Goal: Task Accomplishment & Management: Use online tool/utility

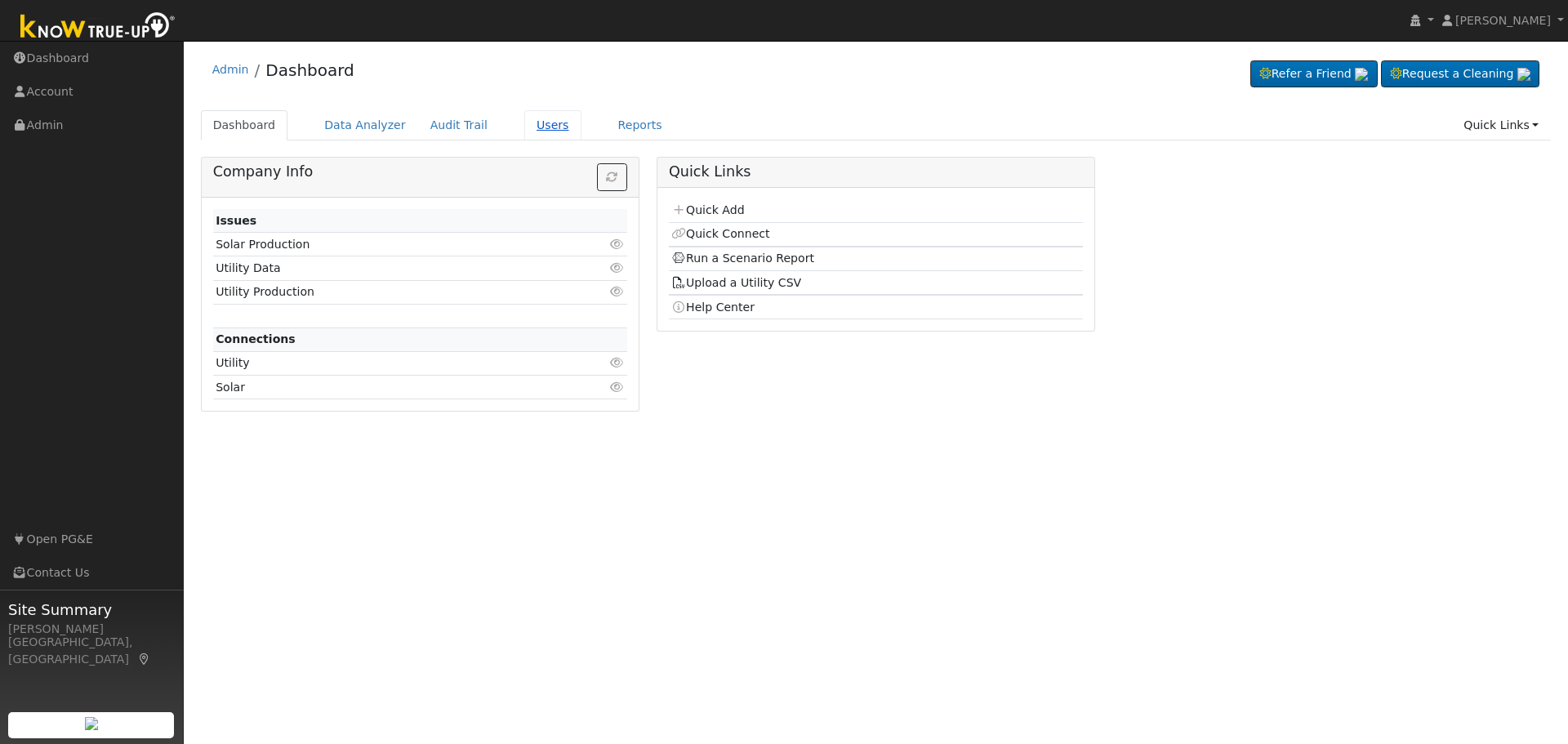
click at [524, 123] on link "Users" at bounding box center [552, 125] width 57 height 30
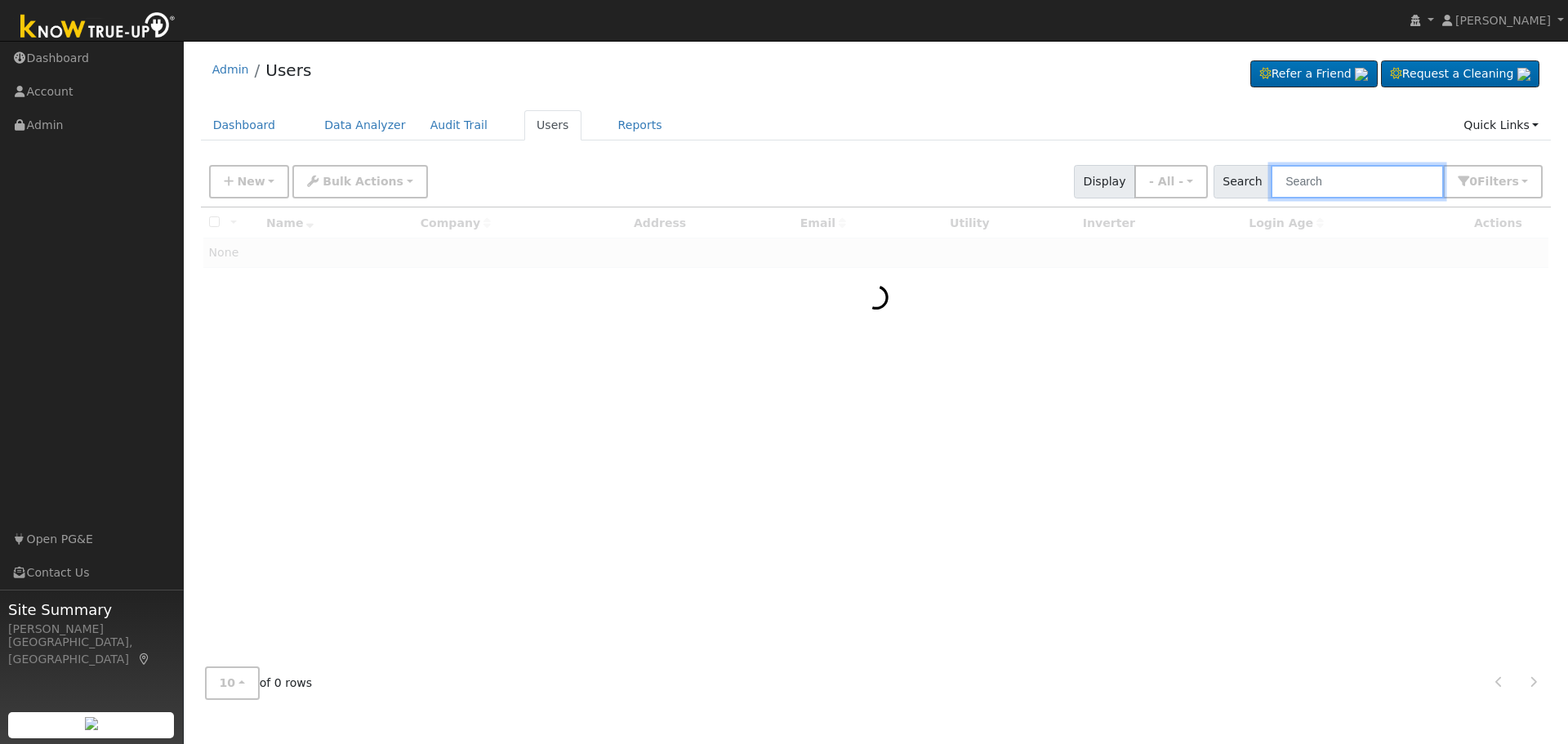
click at [1333, 184] on input "text" at bounding box center [1357, 182] width 173 height 33
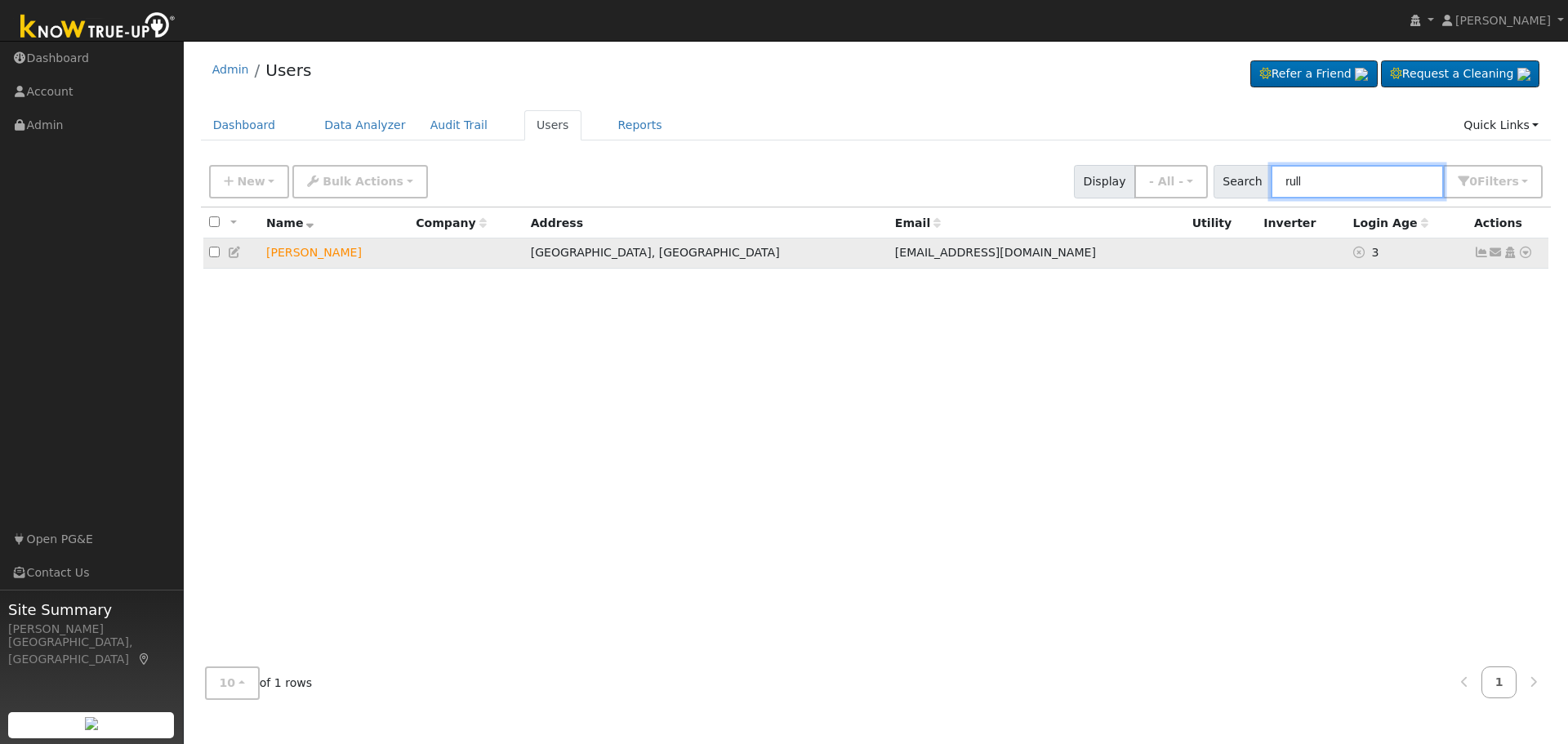
type input "rull"
click at [1524, 255] on icon at bounding box center [1526, 252] width 15 height 12
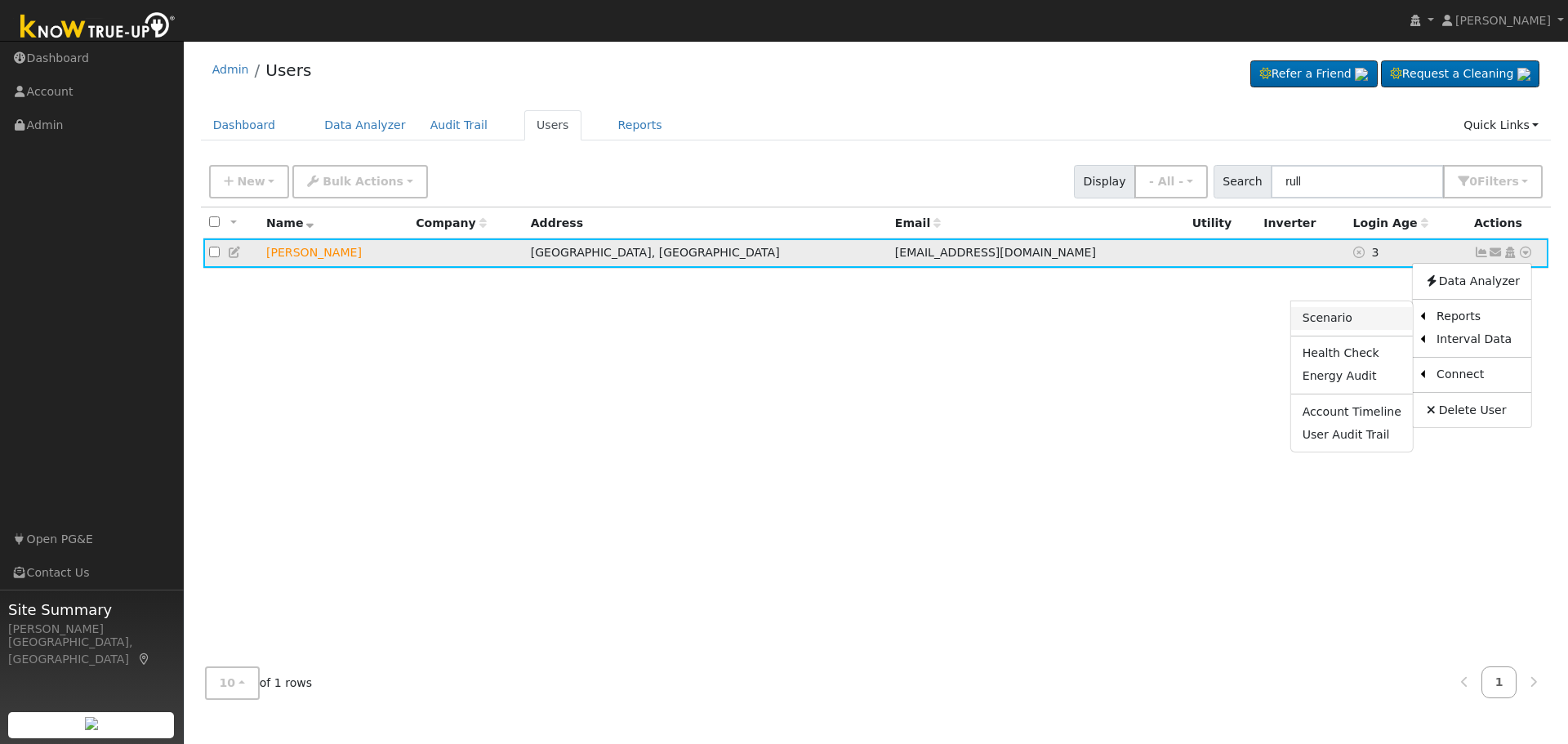
click at [1349, 316] on link "Scenario" at bounding box center [1351, 319] width 121 height 23
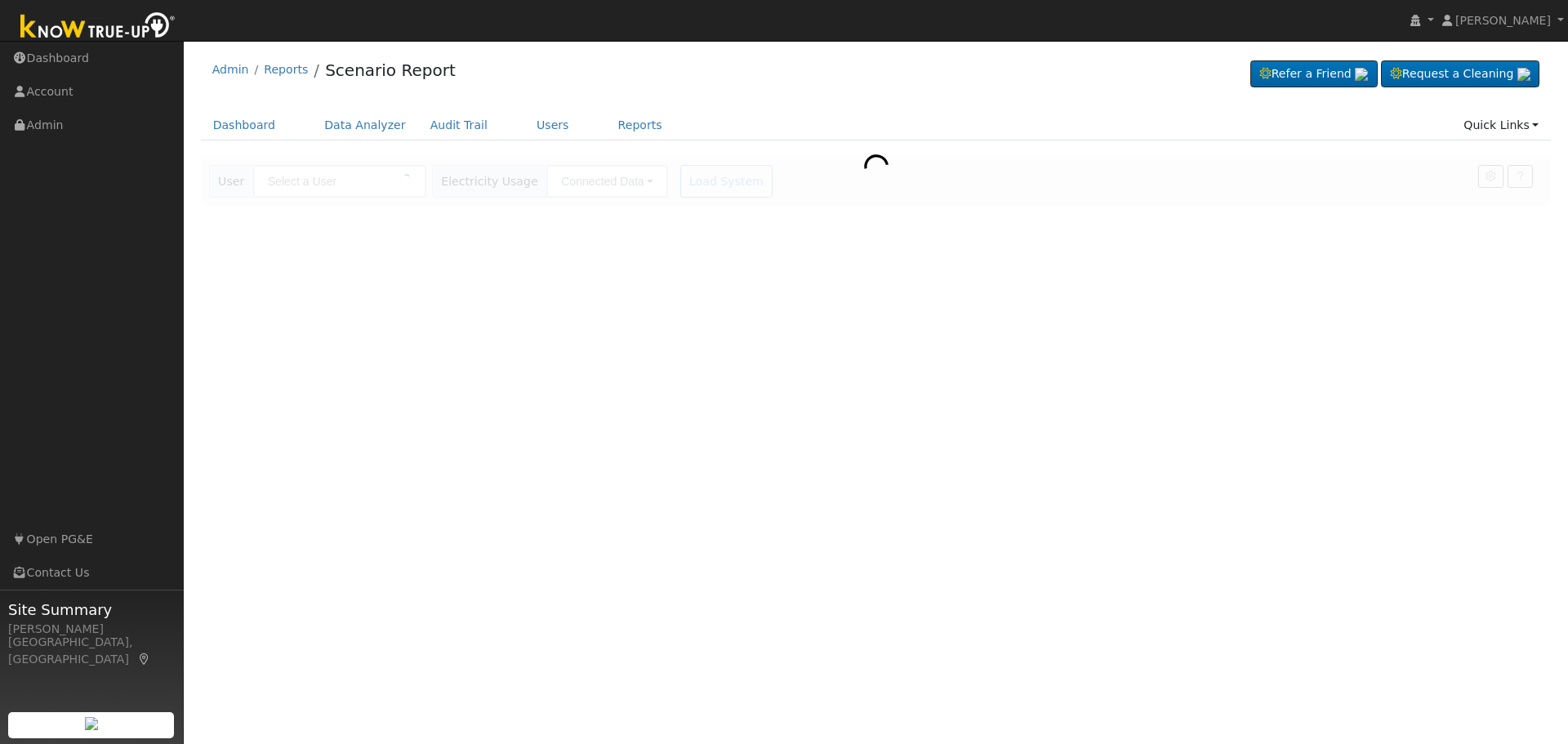
type input "[PERSON_NAME]"
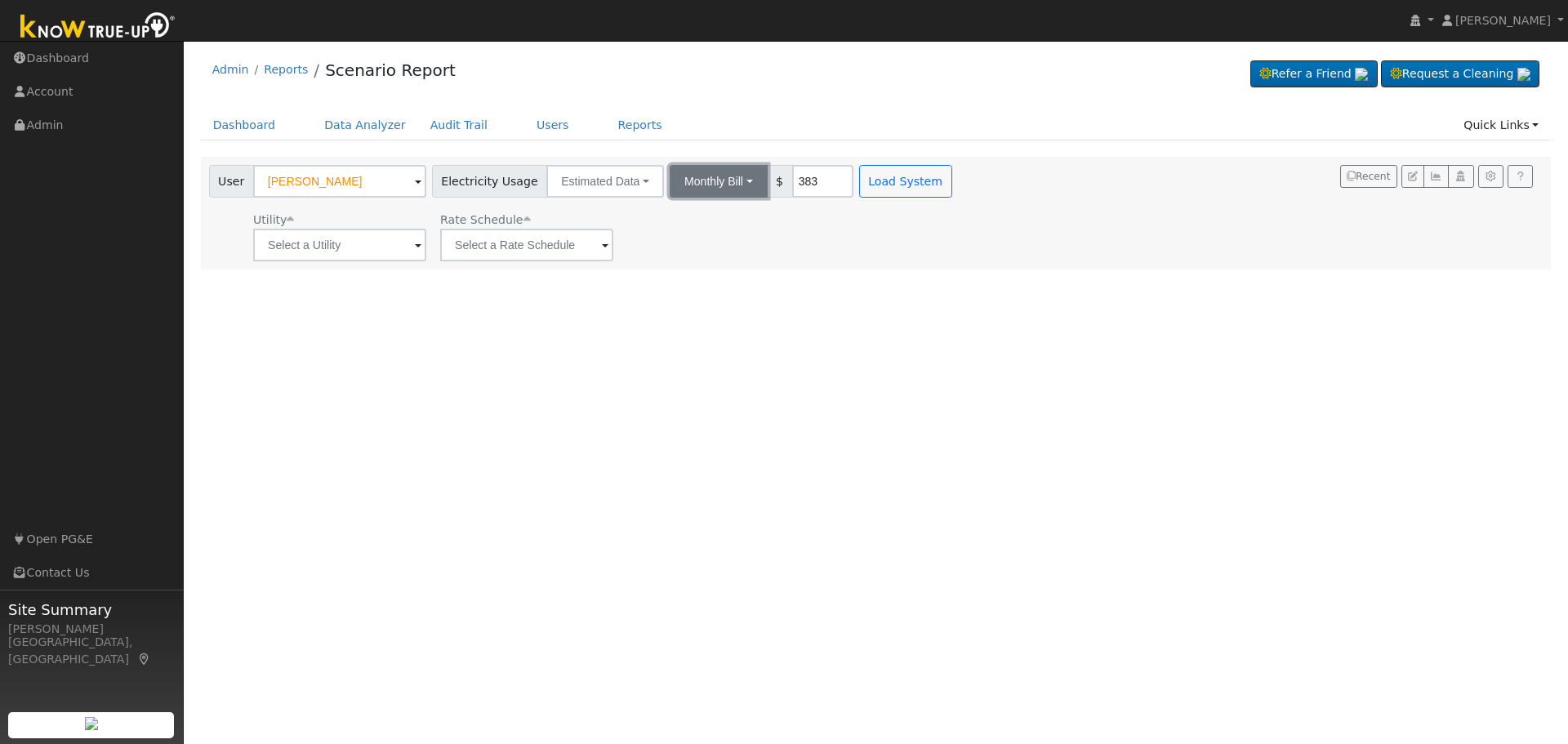
click at [726, 181] on button "Monthly Bill" at bounding box center [718, 181] width 98 height 32
click at [714, 218] on link "Annual Consumption" at bounding box center [696, 218] width 143 height 23
type input "9865"
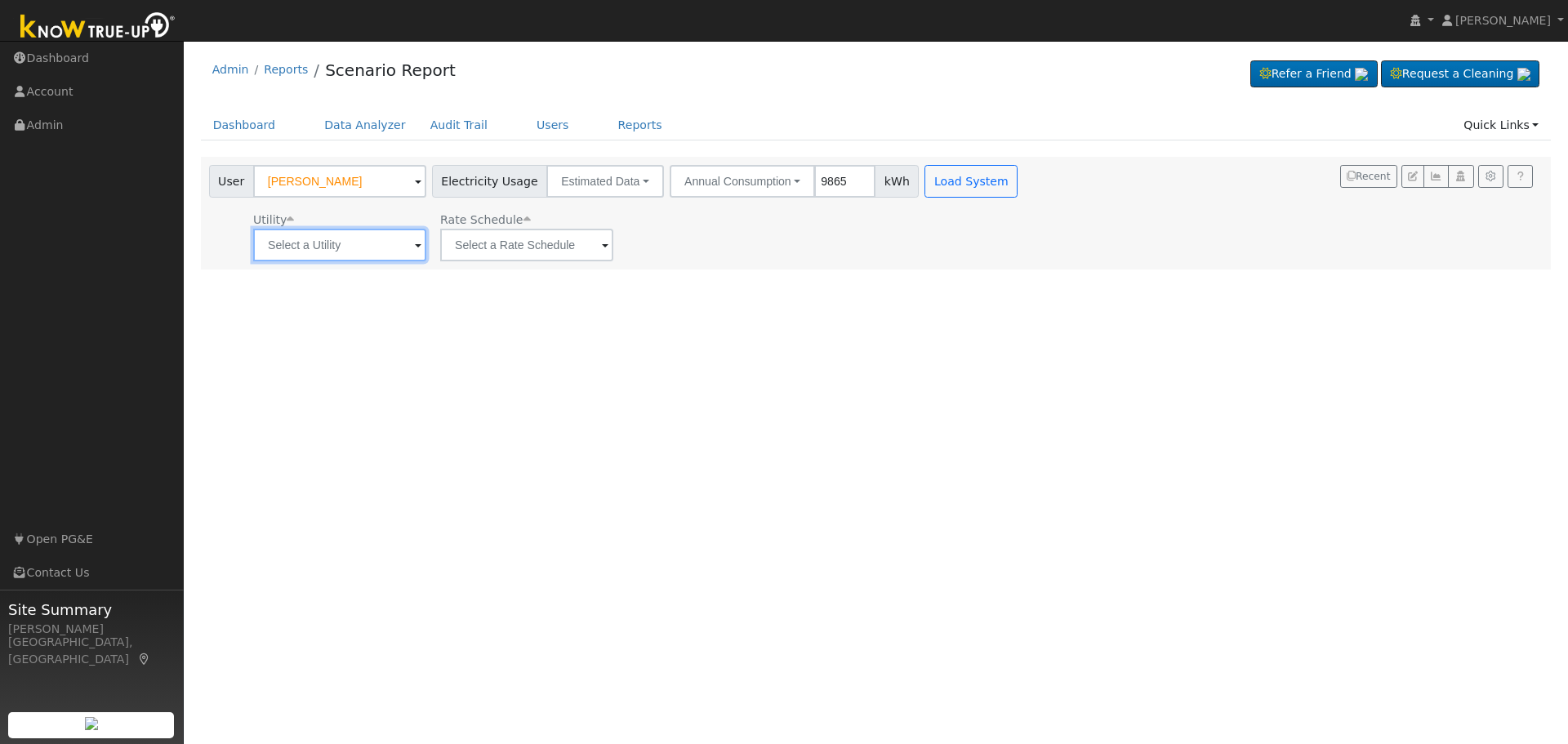
click at [406, 244] on input "text" at bounding box center [340, 244] width 173 height 32
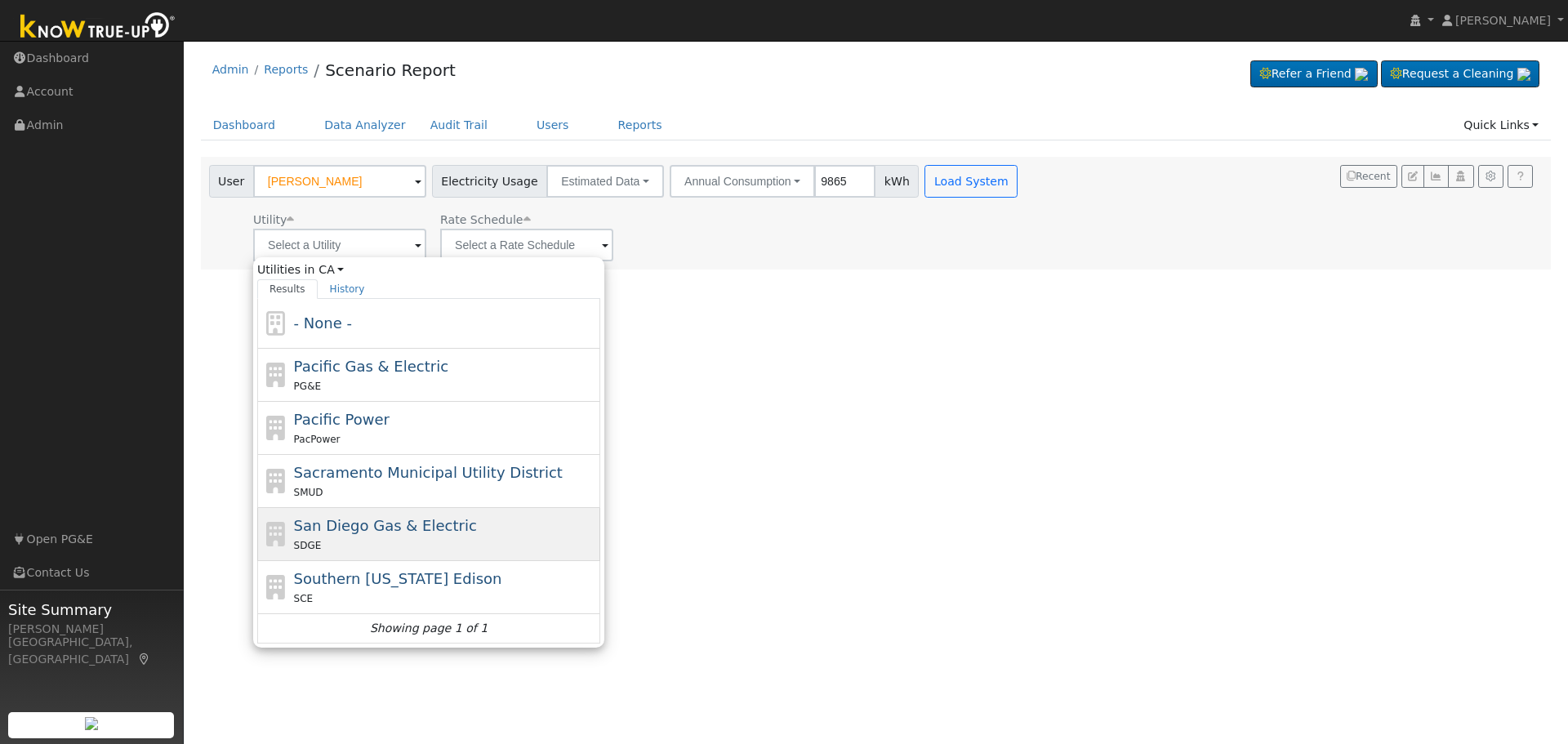
click at [406, 524] on span "San Diego Gas & Electric" at bounding box center [385, 525] width 183 height 17
type input "San Diego Gas & Electric"
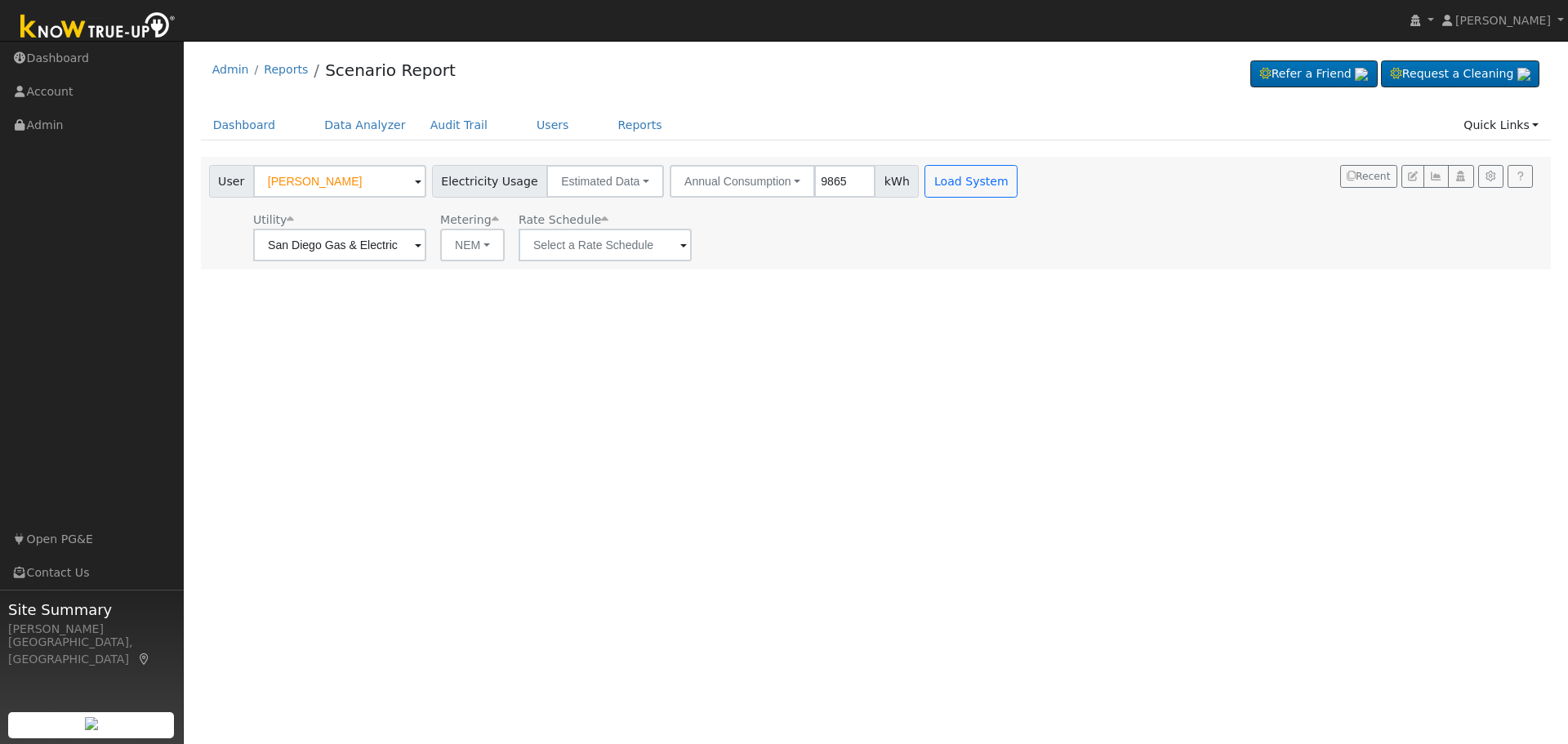
click at [680, 241] on span at bounding box center [684, 246] width 7 height 19
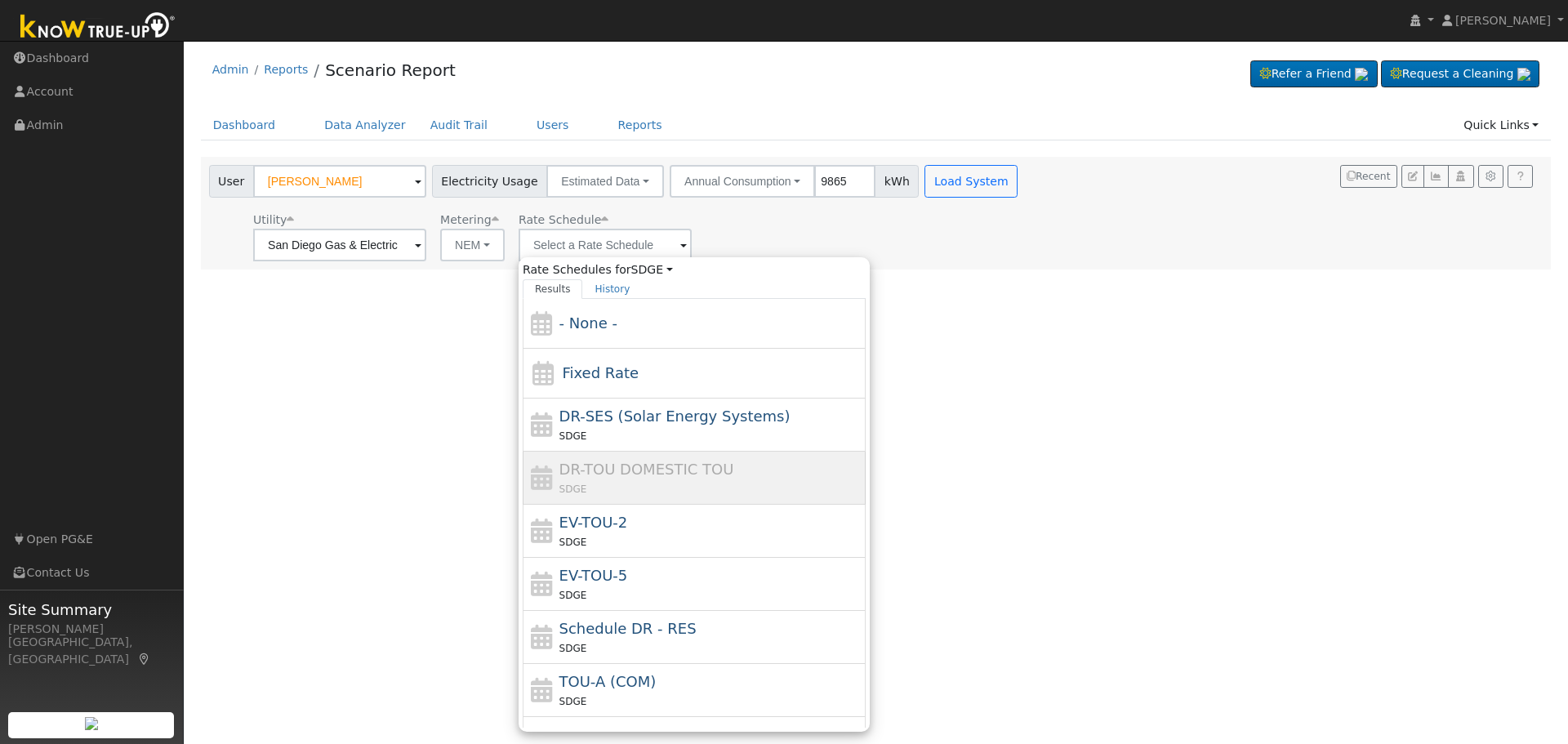
click at [659, 481] on div "SDGE" at bounding box center [710, 488] width 303 height 17
type input "DR-TOU DOMESTIC TOU"
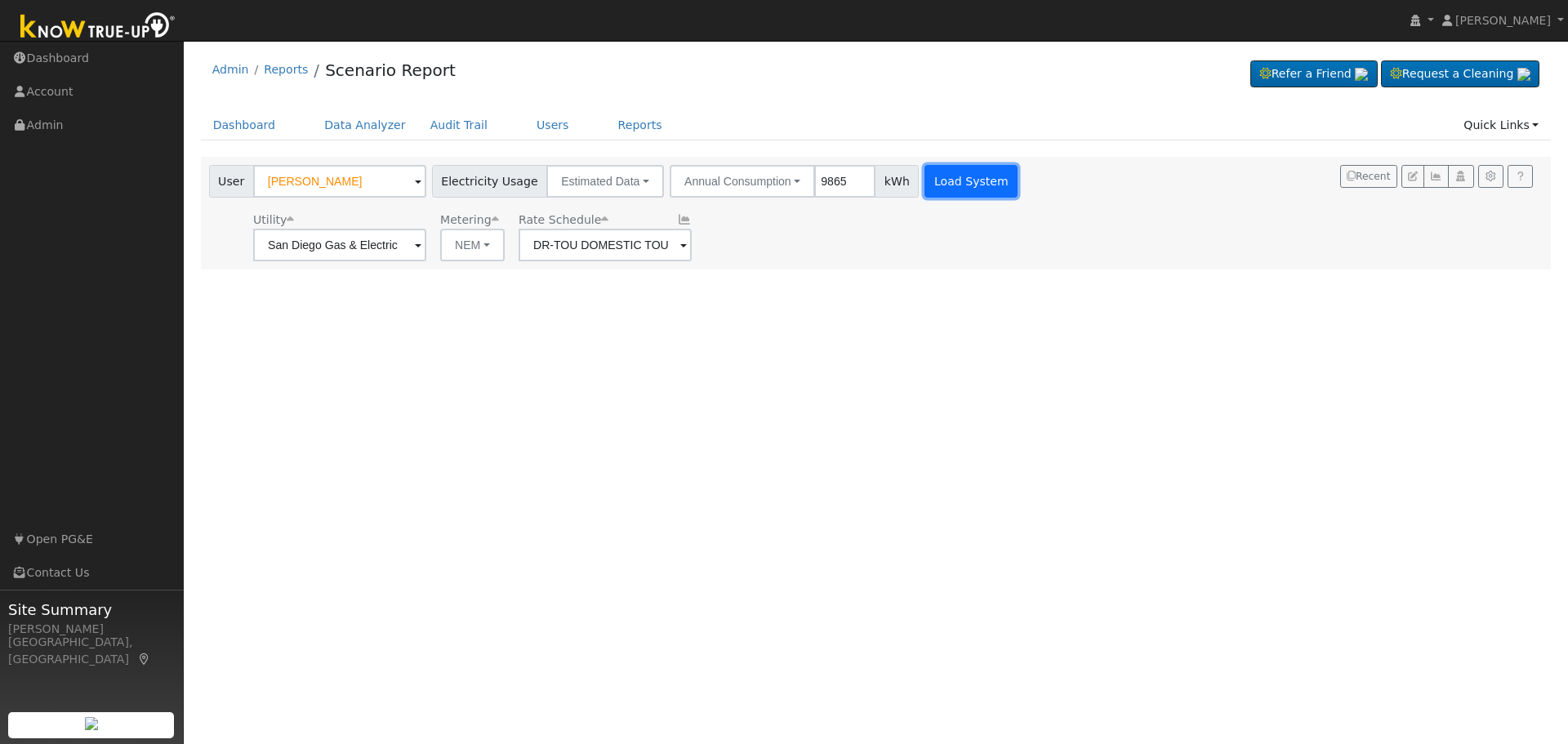
click at [934, 179] on button "Load System" at bounding box center [971, 181] width 93 height 32
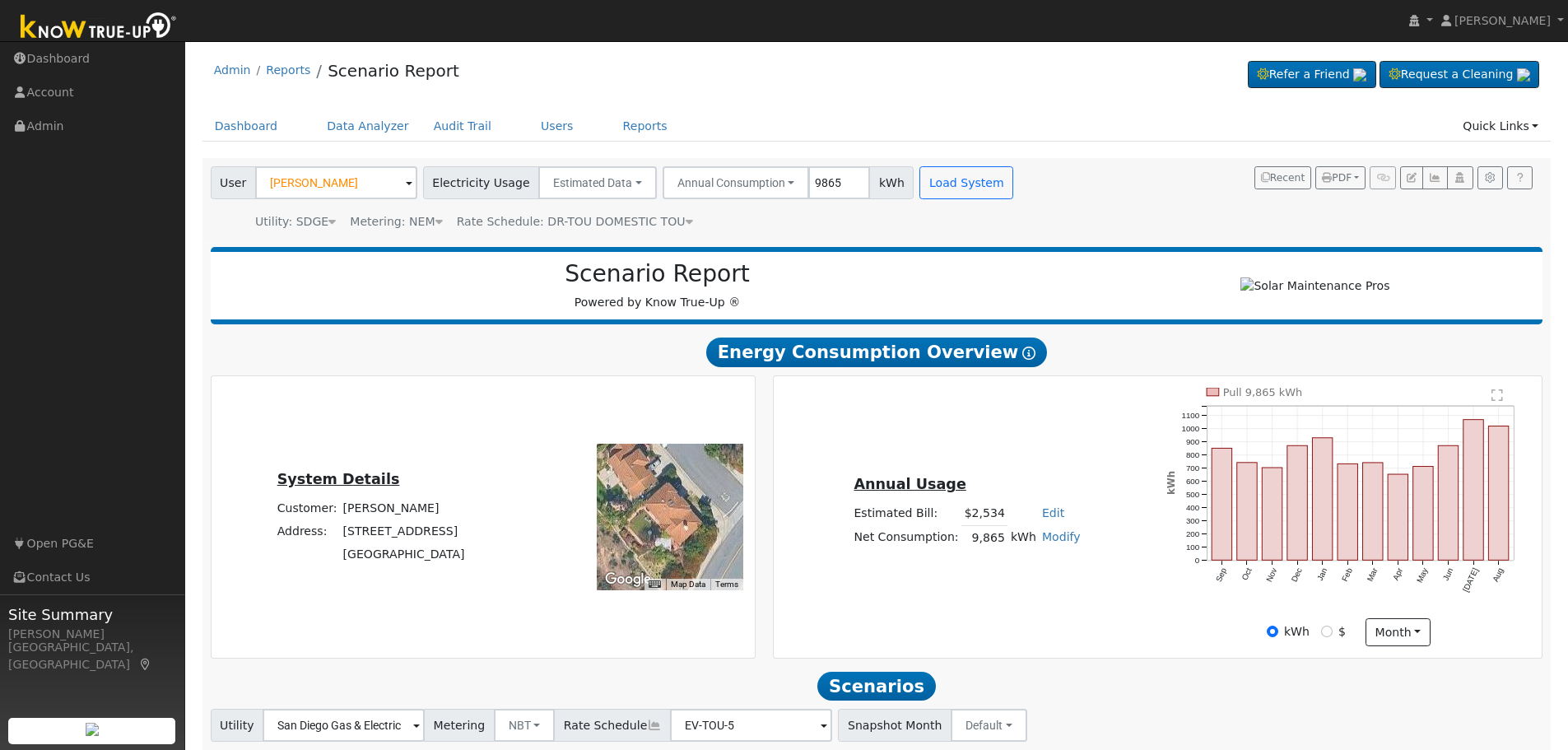
scroll to position [117, 0]
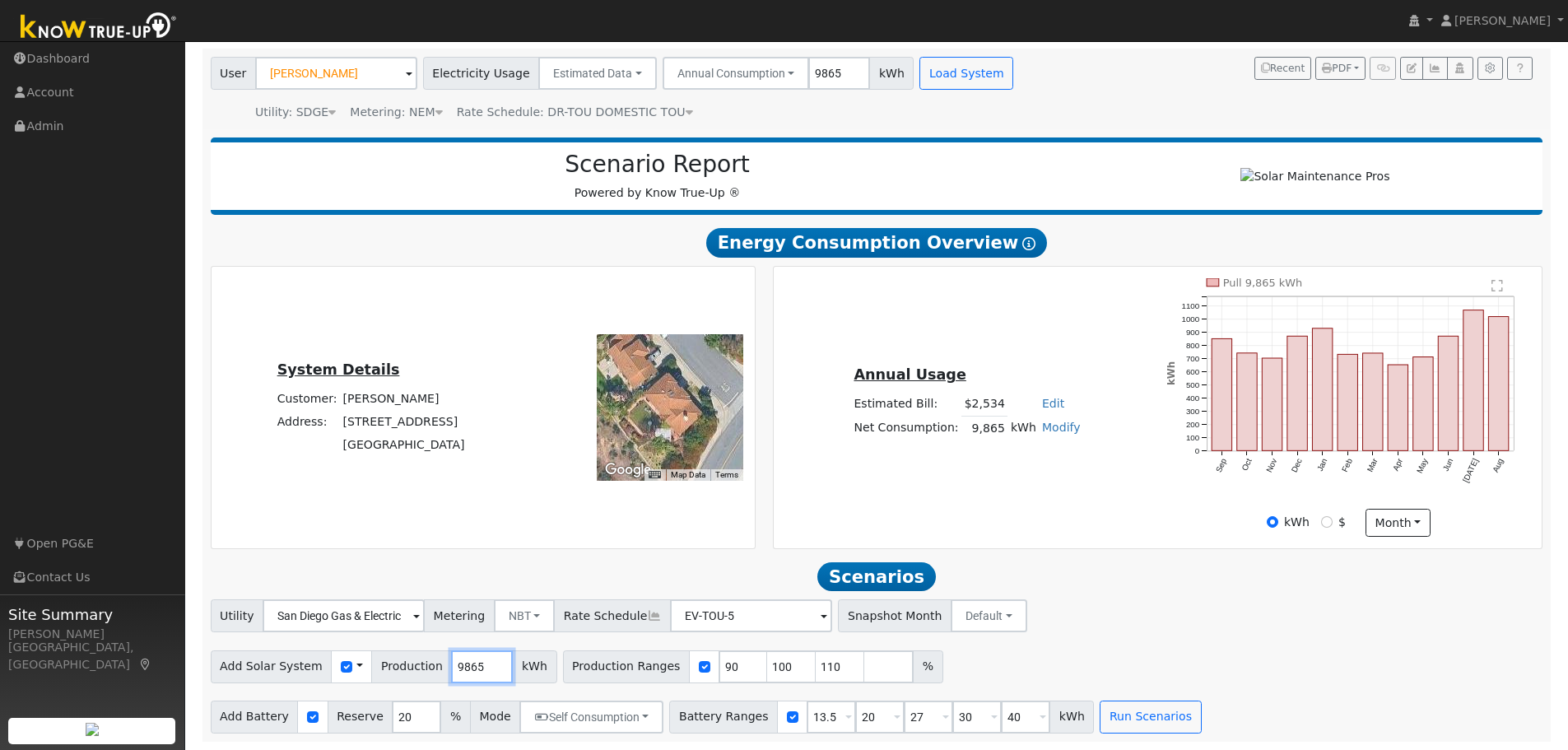
click at [451, 673] on input "9865" at bounding box center [482, 666] width 62 height 33
click at [689, 660] on div at bounding box center [704, 666] width 30 height 33
click at [1119, 717] on button "Run Scenarios" at bounding box center [1150, 717] width 101 height 33
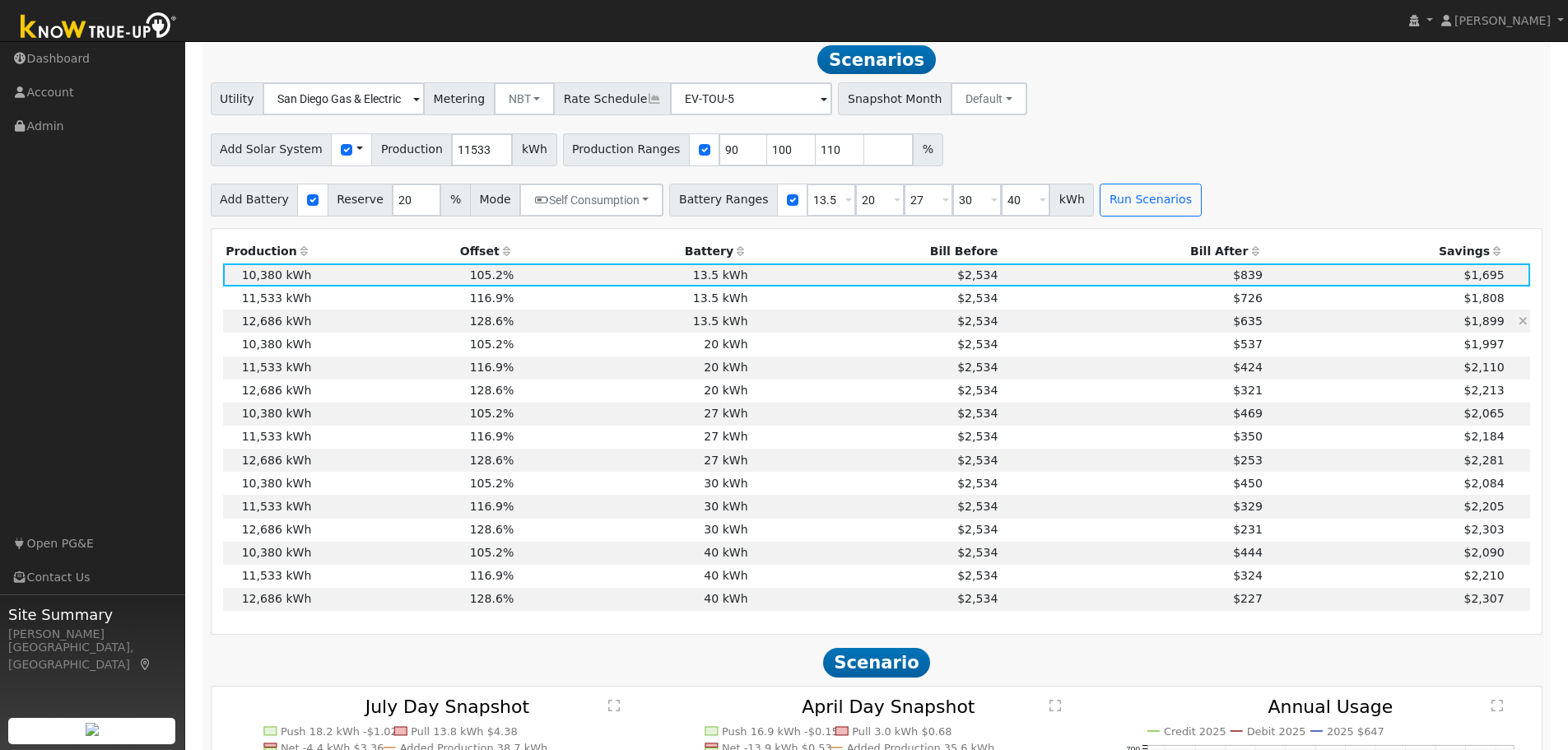
scroll to position [628, 0]
click at [479, 254] on th "Offset" at bounding box center [416, 250] width 203 height 23
click at [759, 396] on td "$2,534" at bounding box center [876, 389] width 250 height 23
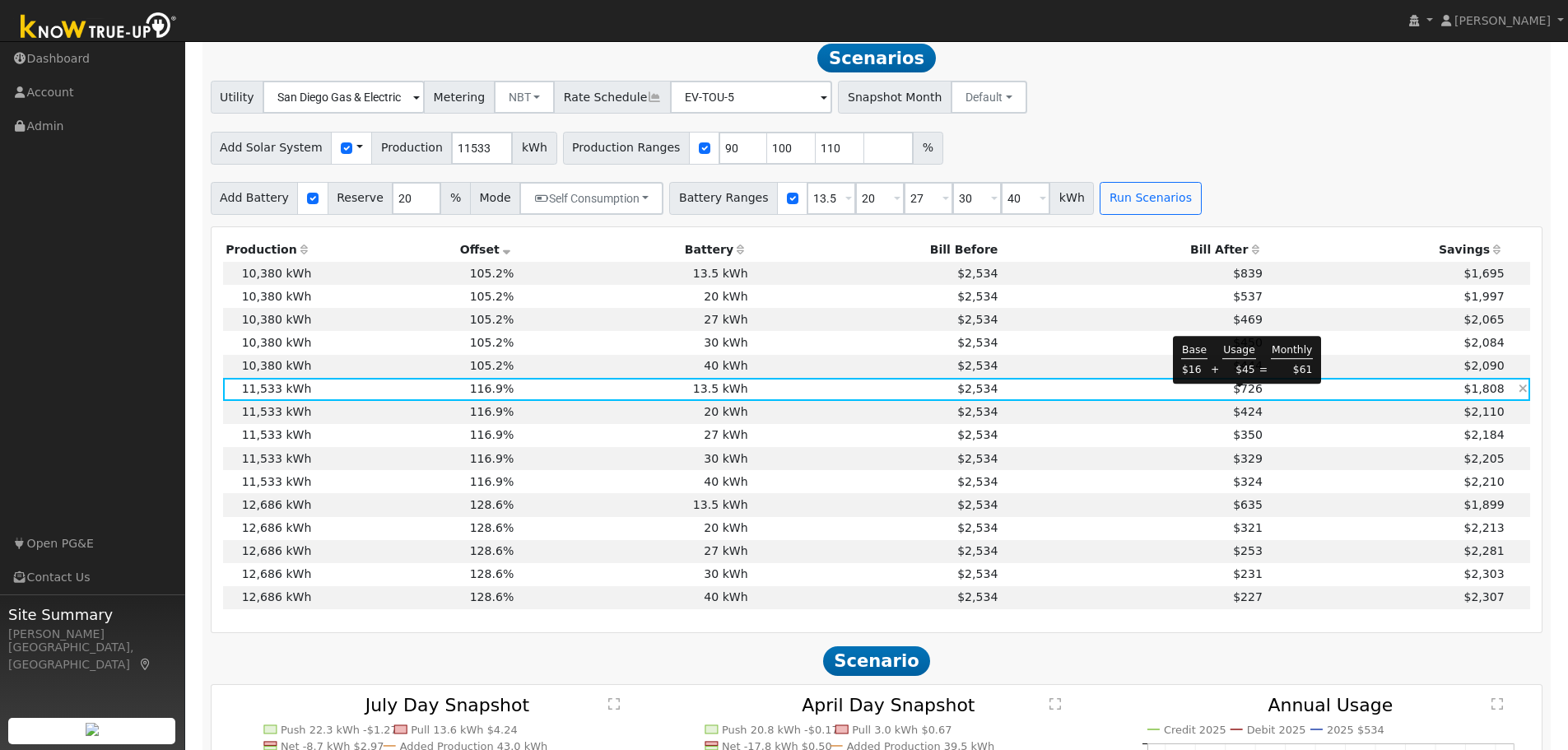
click at [1247, 394] on span "$726" at bounding box center [1247, 388] width 29 height 13
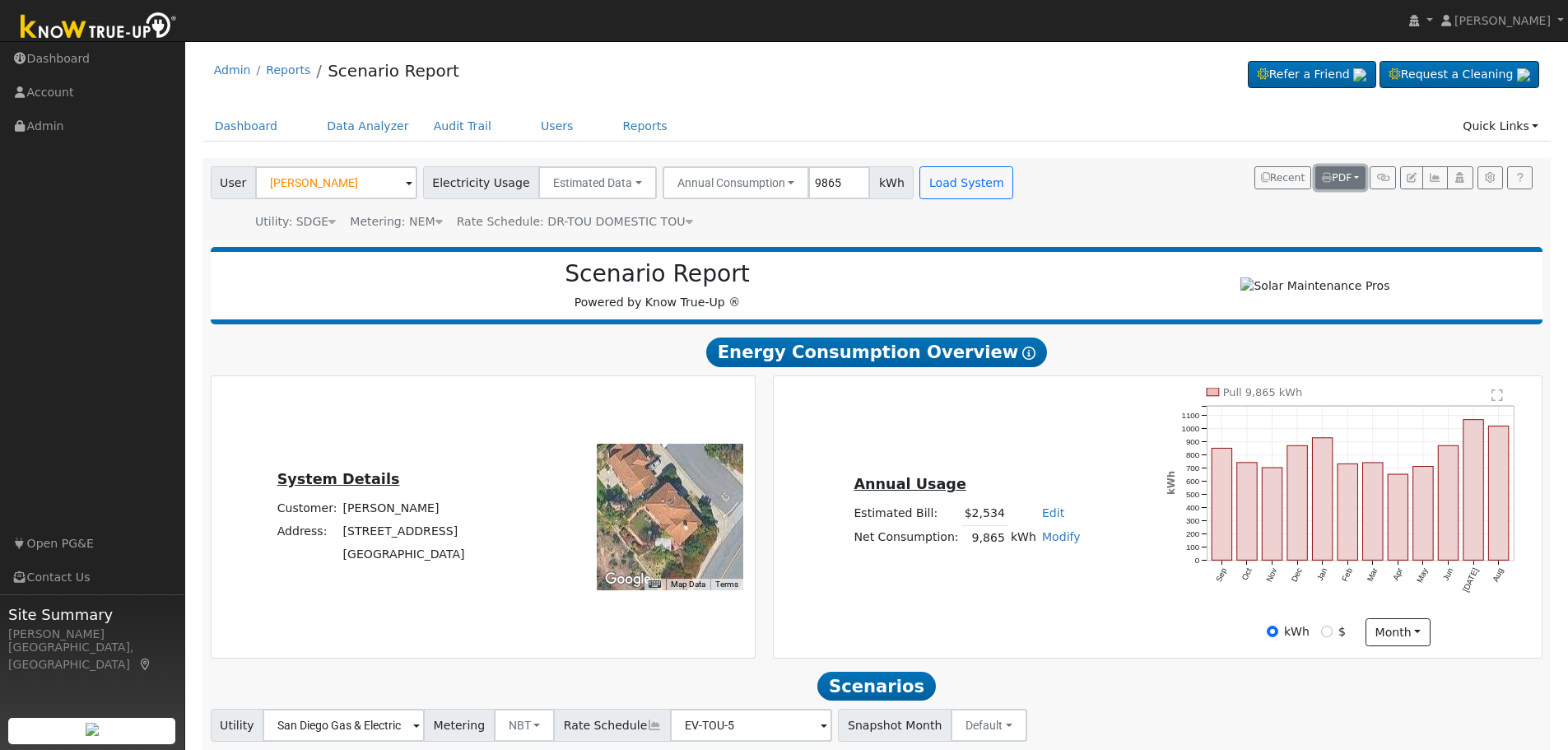
click at [1351, 176] on button "PDF" at bounding box center [1340, 178] width 50 height 23
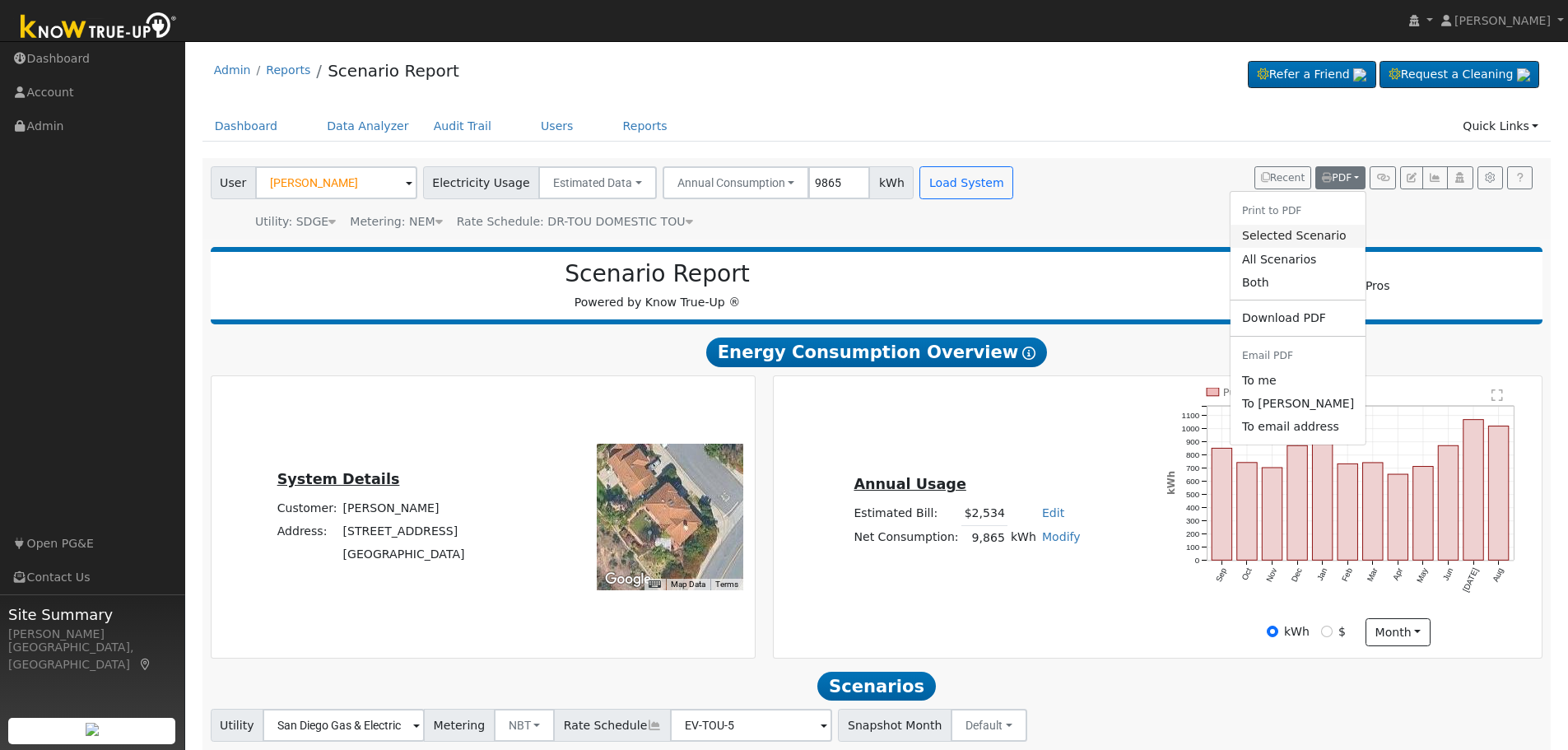
click at [1301, 233] on link "Selected Scenario" at bounding box center [1298, 236] width 135 height 23
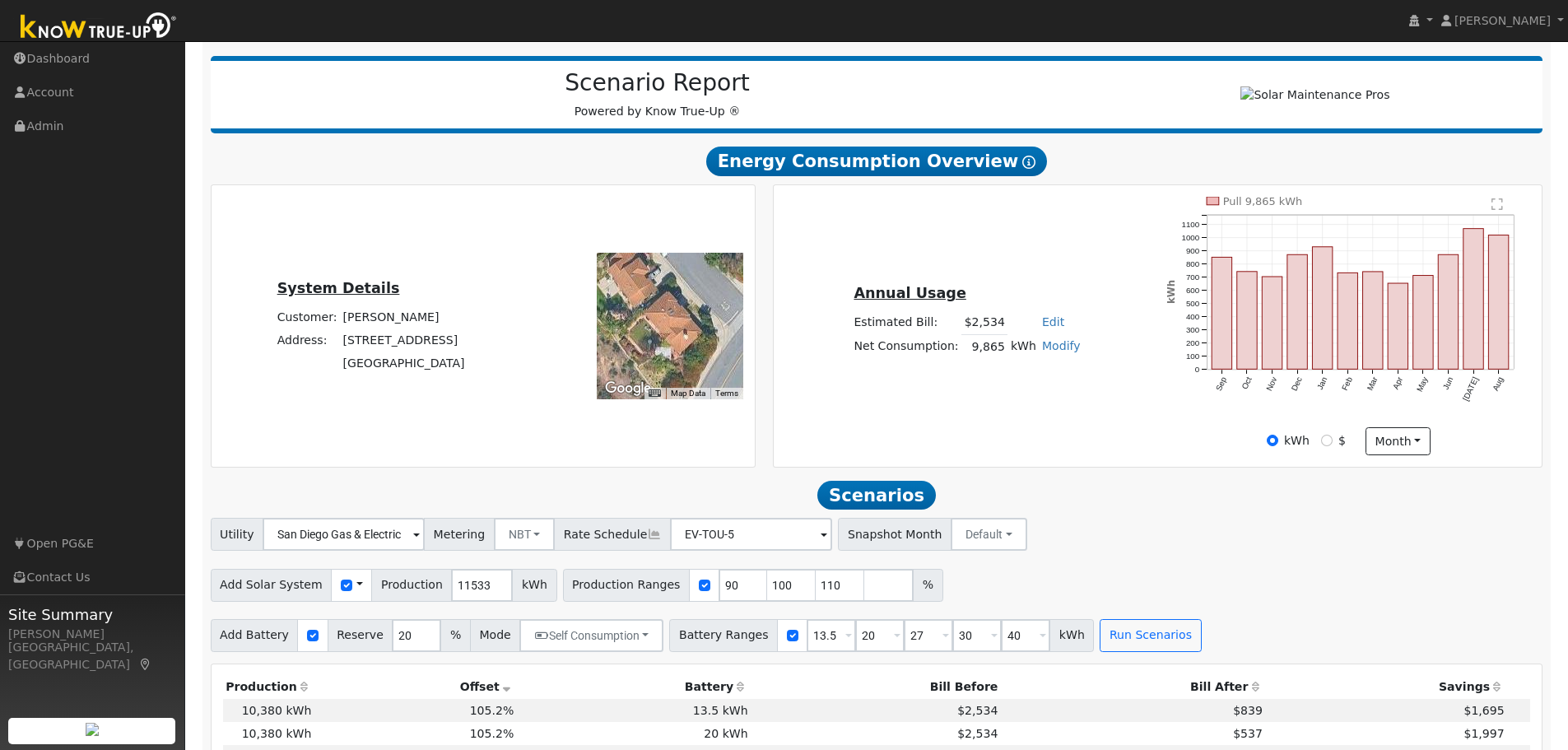
scroll to position [247, 0]
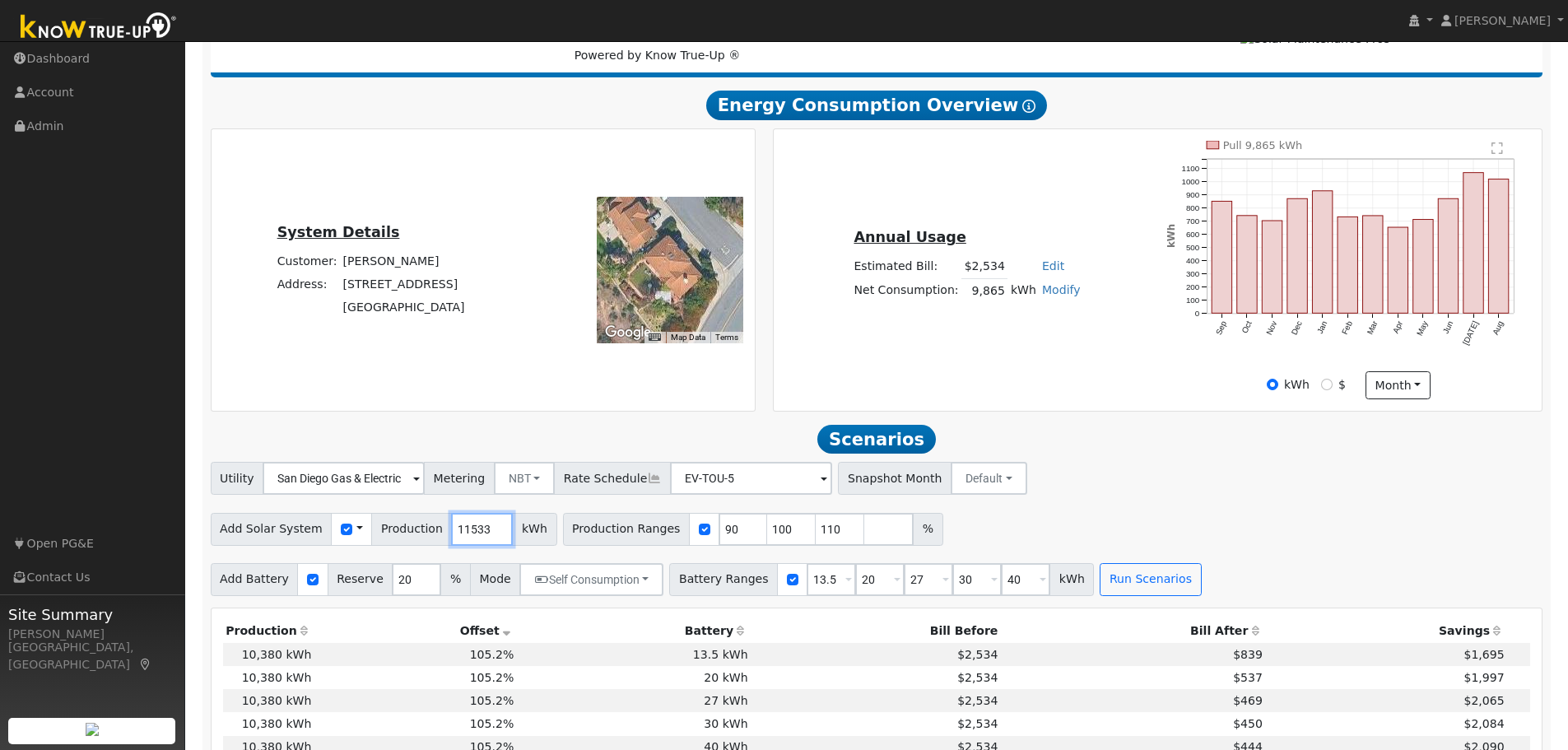
click at [451, 544] on input "11533" at bounding box center [482, 529] width 62 height 33
click at [426, 543] on span "Production" at bounding box center [411, 529] width 80 height 33
click at [451, 537] on input "11533" at bounding box center [482, 529] width 62 height 33
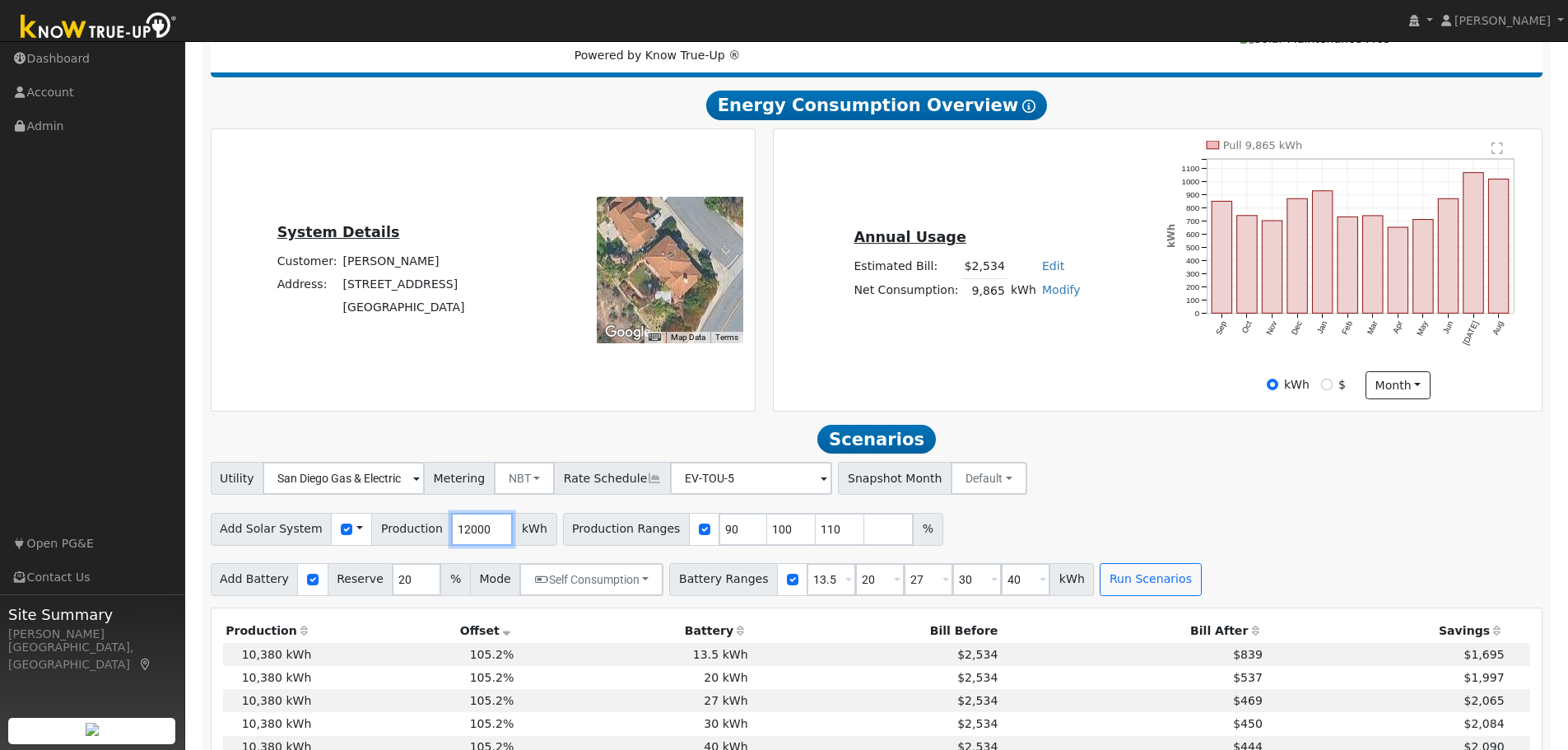
type input "12000"
click at [1106, 587] on button "Run Scenarios" at bounding box center [1150, 578] width 101 height 33
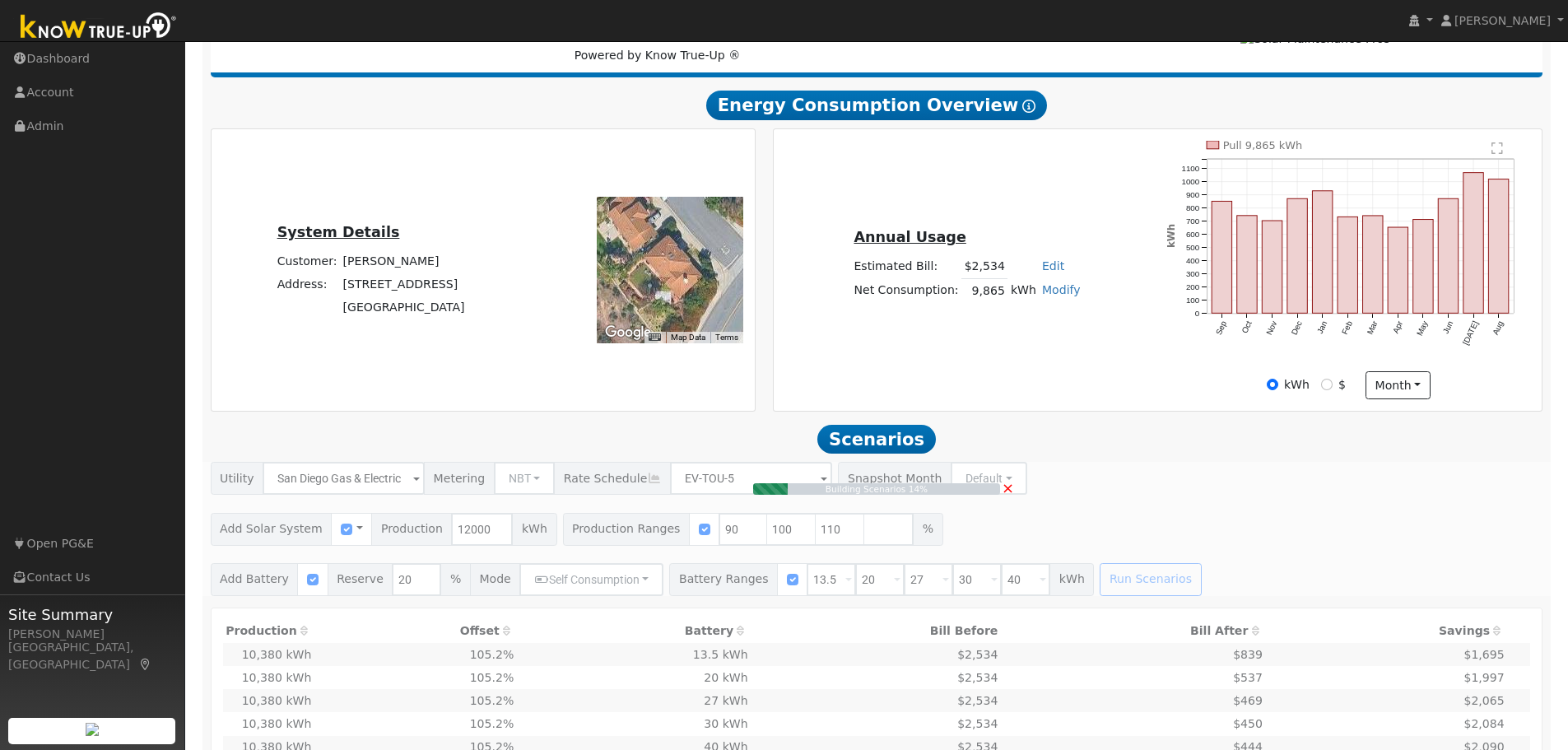
click at [1008, 495] on span "×" at bounding box center [1008, 487] width 13 height 18
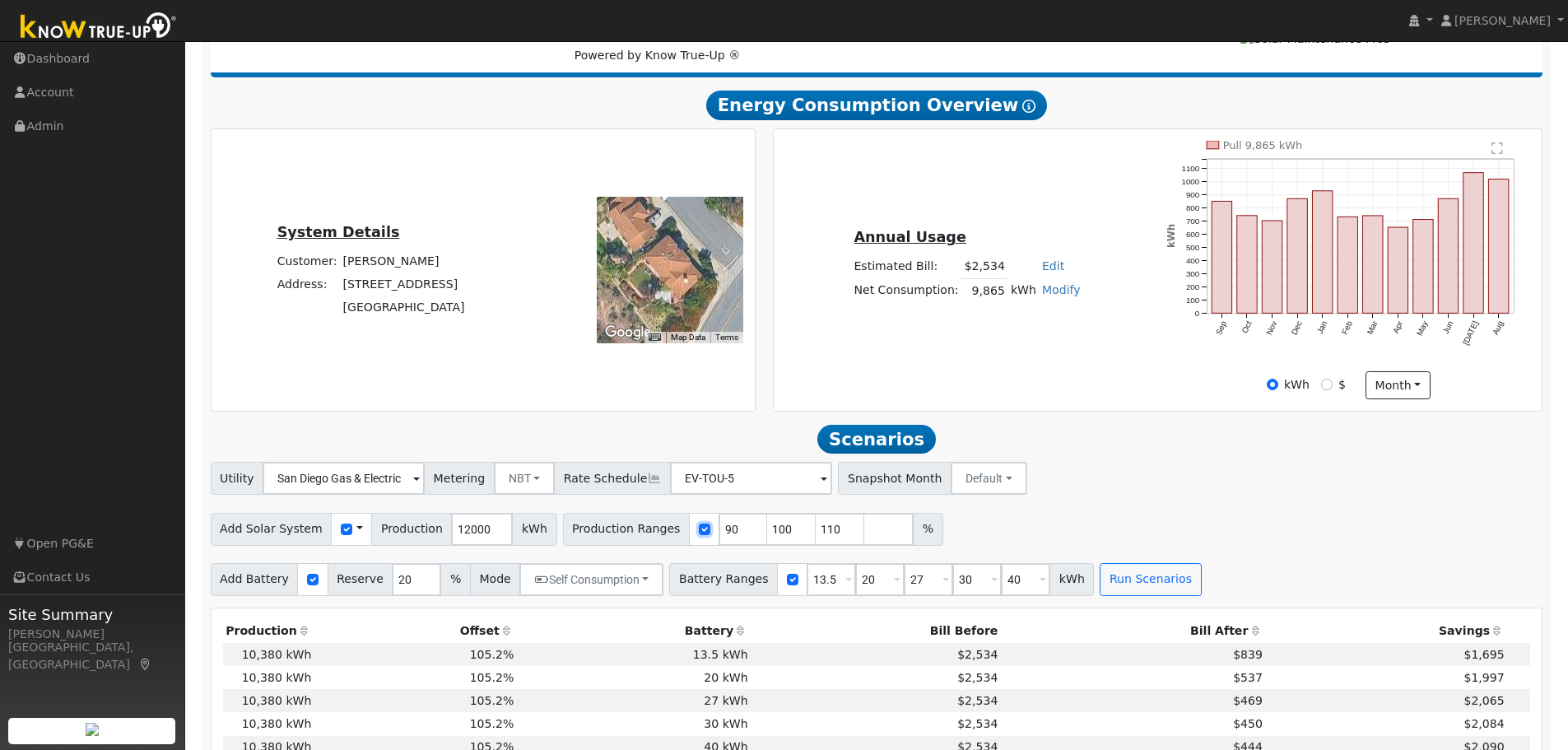
click at [699, 535] on input "checkbox" at bounding box center [705, 529] width 12 height 12
checkbox input "false"
click at [1108, 591] on button "Run Scenarios" at bounding box center [1150, 578] width 101 height 33
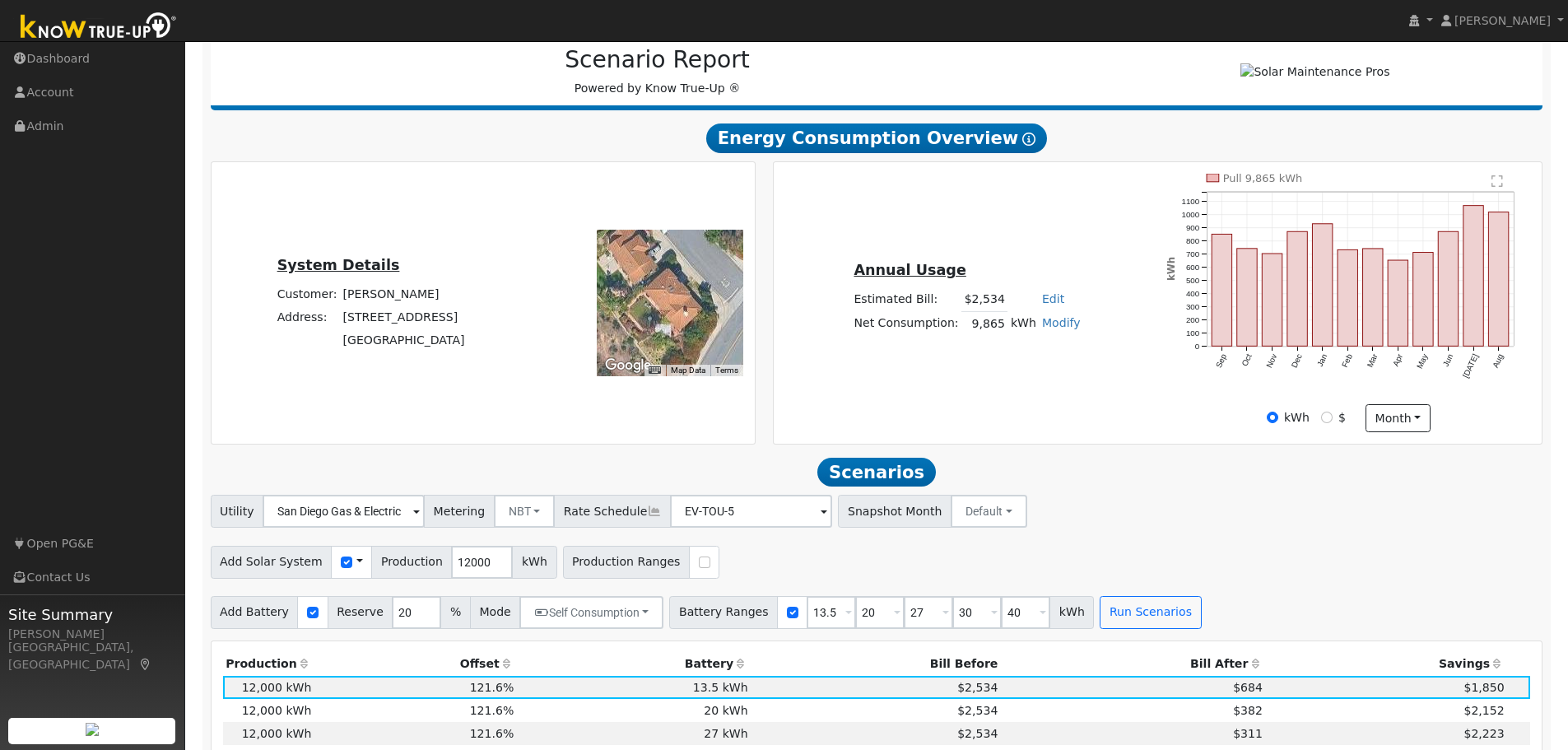
scroll to position [0, 0]
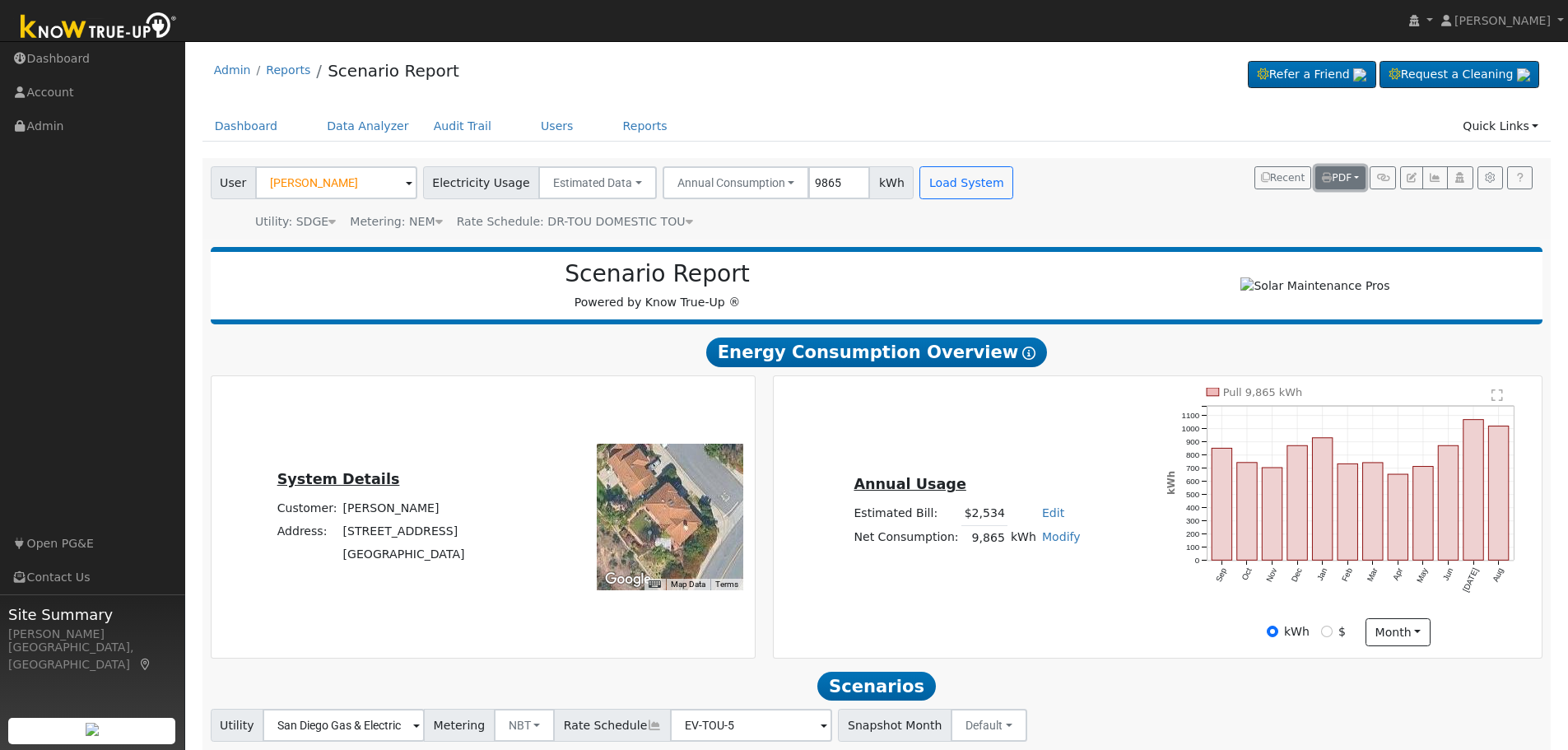
click at [1357, 173] on button "PDF" at bounding box center [1340, 178] width 50 height 23
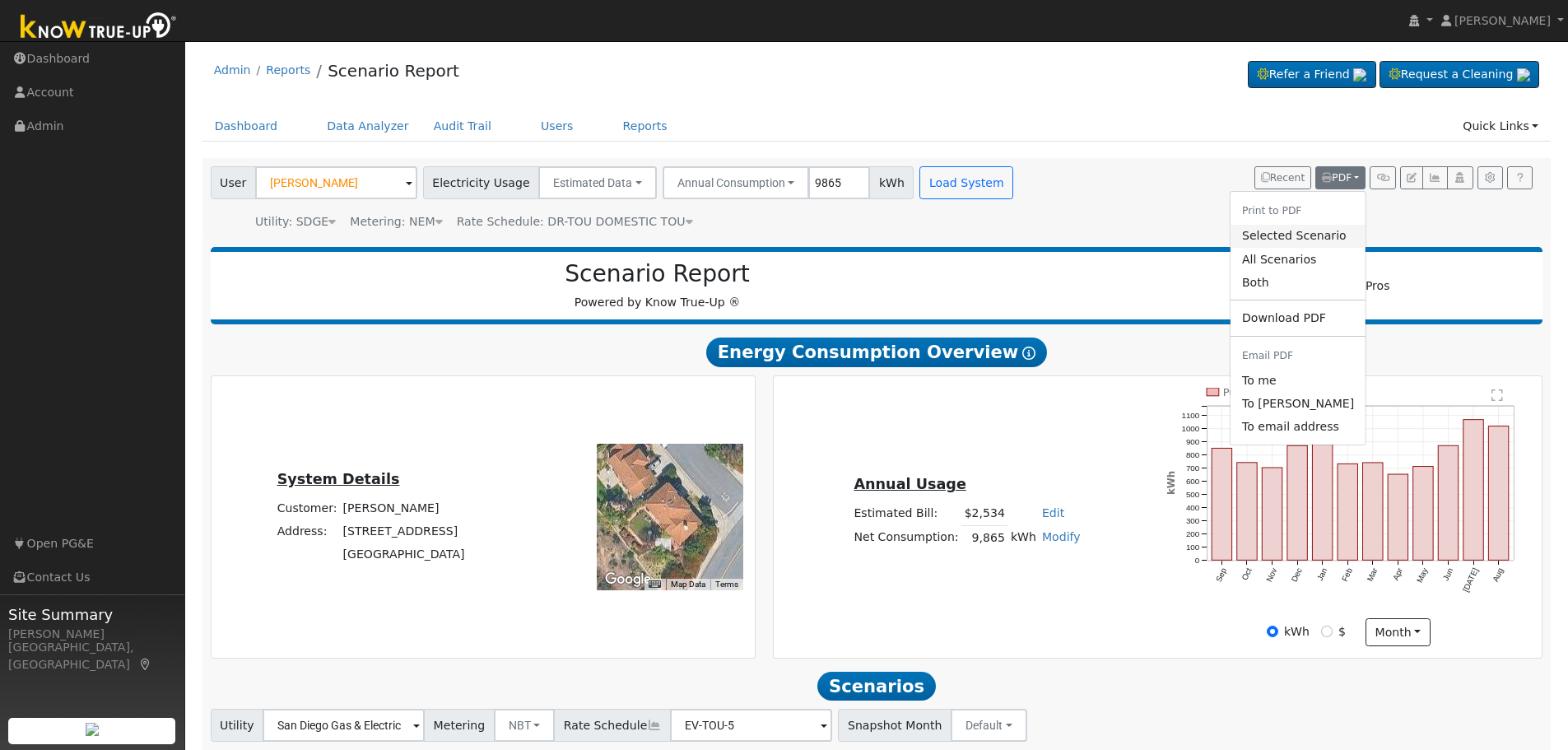
click at [1326, 236] on link "Selected Scenario" at bounding box center [1298, 236] width 135 height 23
